Goal: Task Accomplishment & Management: Use online tool/utility

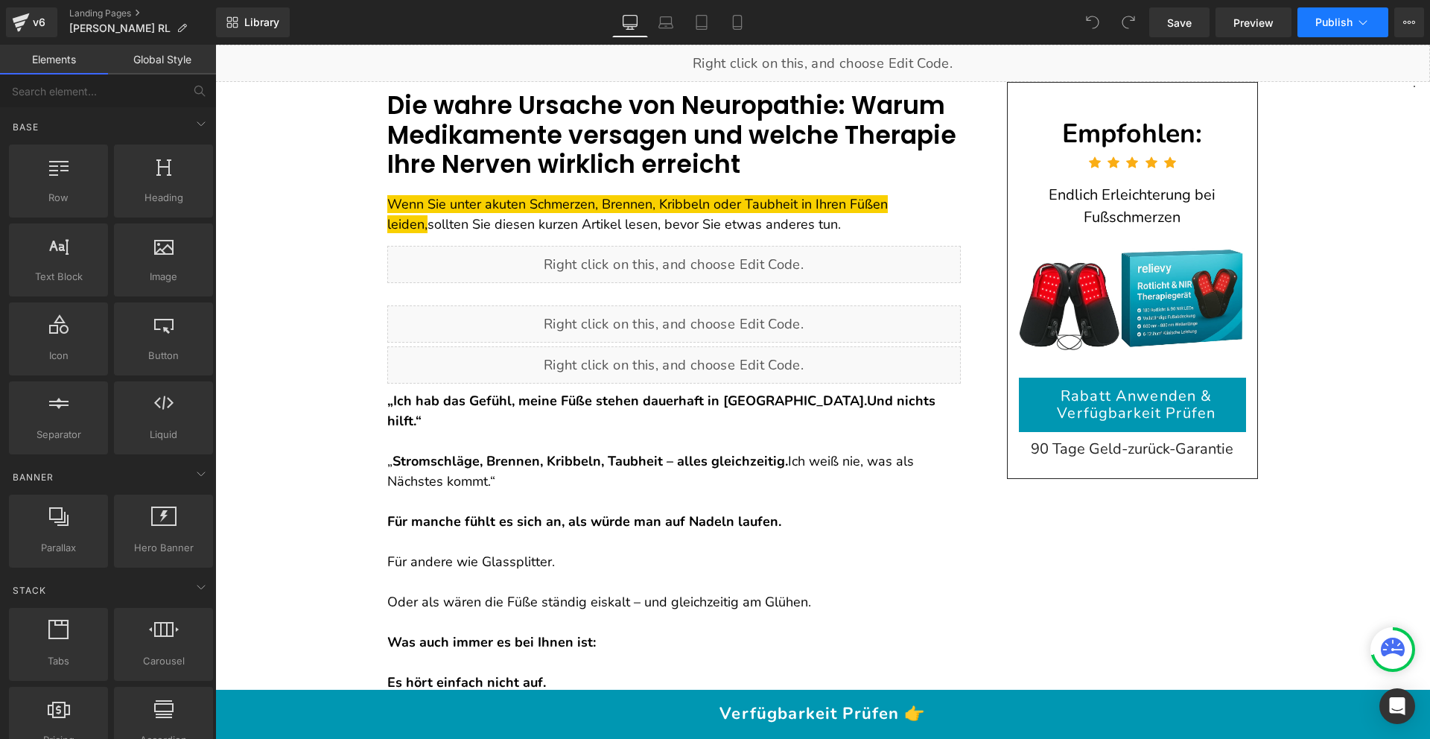
click at [1347, 23] on span "Publish" at bounding box center [1333, 22] width 37 height 12
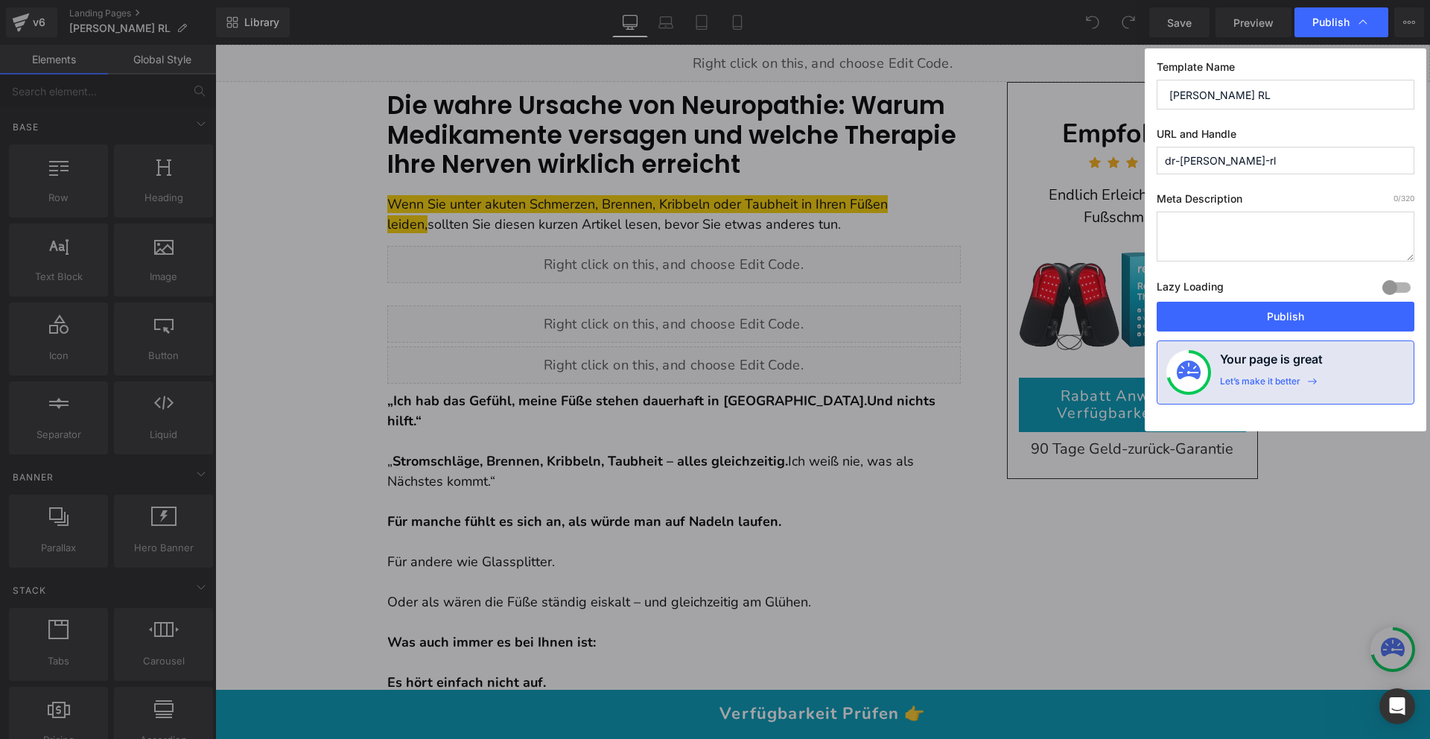
click at [1245, 150] on input "dr-[PERSON_NAME]-rl" at bounding box center [1286, 161] width 258 height 28
click at [1227, 162] on input "dr-[PERSON_NAME]-rl" at bounding box center [1286, 161] width 258 height 28
click at [1209, 156] on input "artikel-22" at bounding box center [1286, 161] width 258 height 28
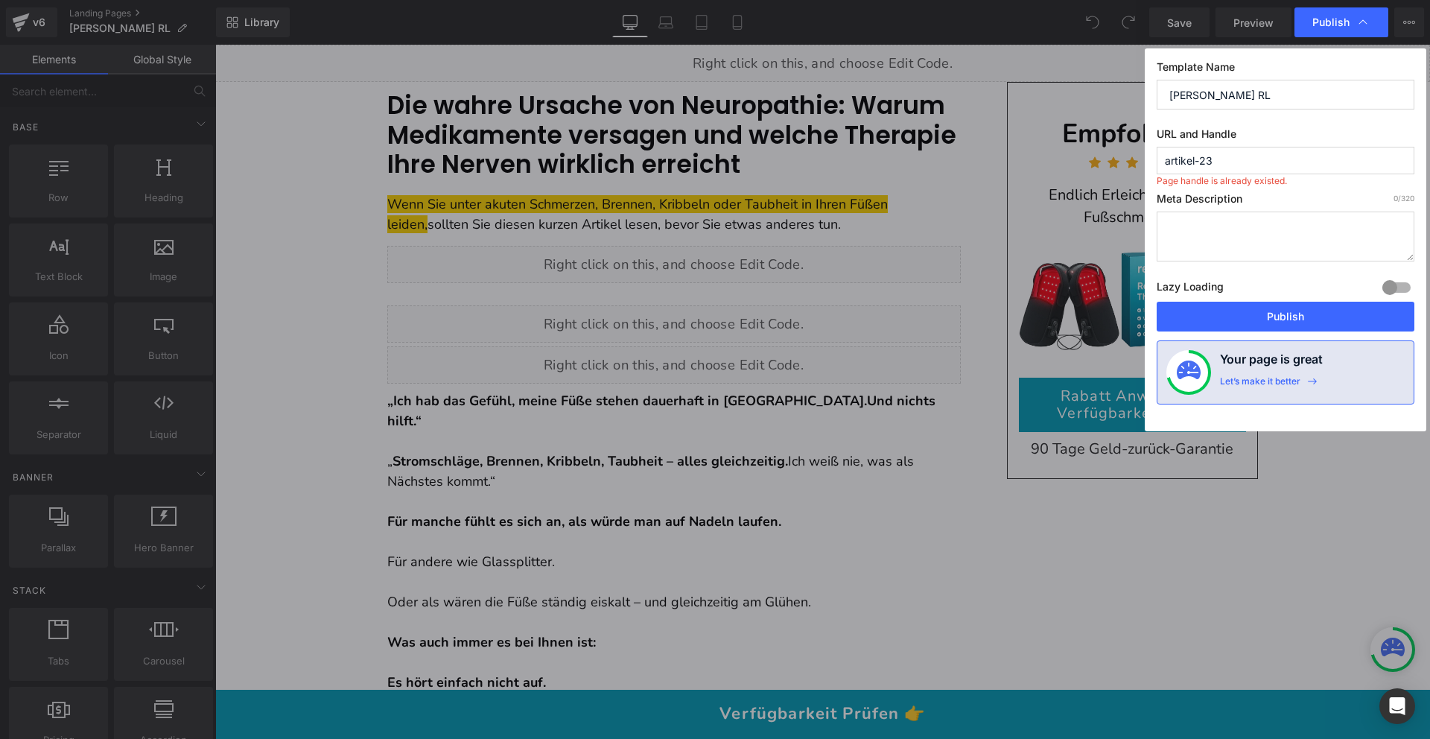
click at [1208, 158] on input "artikel-23" at bounding box center [1286, 161] width 258 height 28
click at [1209, 157] on input "artikel-24" at bounding box center [1286, 161] width 258 height 28
type input "artikel-25"
click at [1278, 313] on button "Publish" at bounding box center [1286, 317] width 258 height 30
